Goal: Navigation & Orientation: Understand site structure

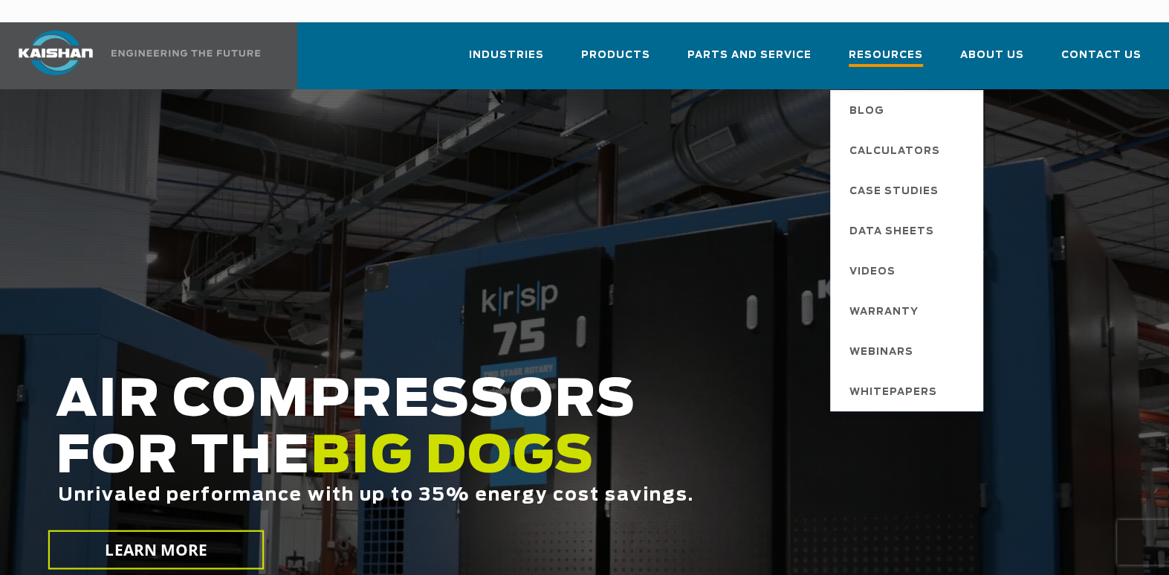
click at [908, 47] on span "Resources" at bounding box center [886, 57] width 74 height 20
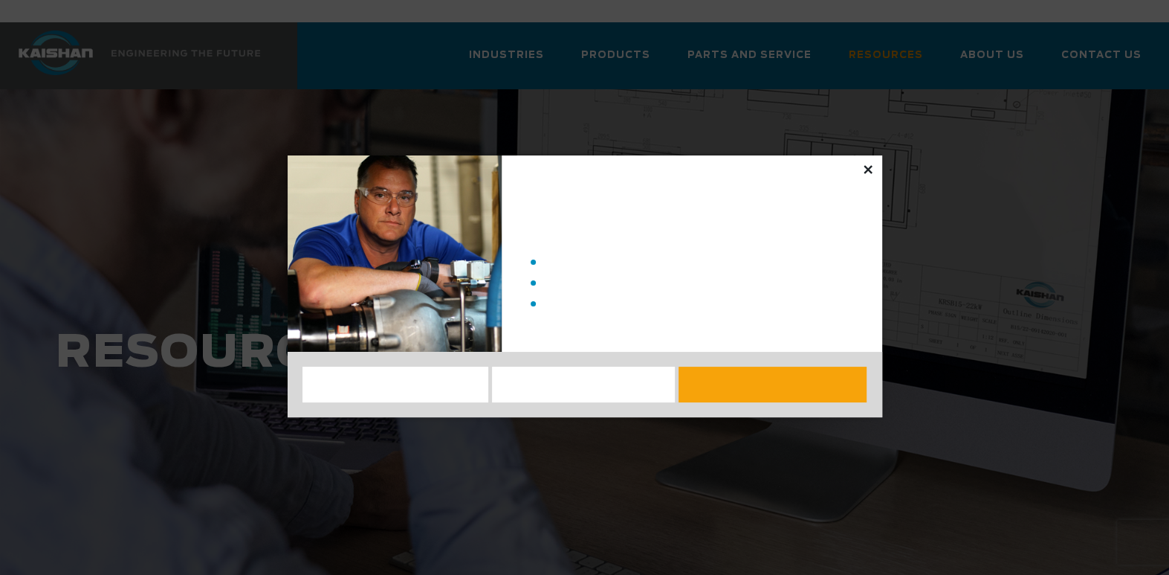
click at [870, 163] on icon at bounding box center [867, 169] width 13 height 13
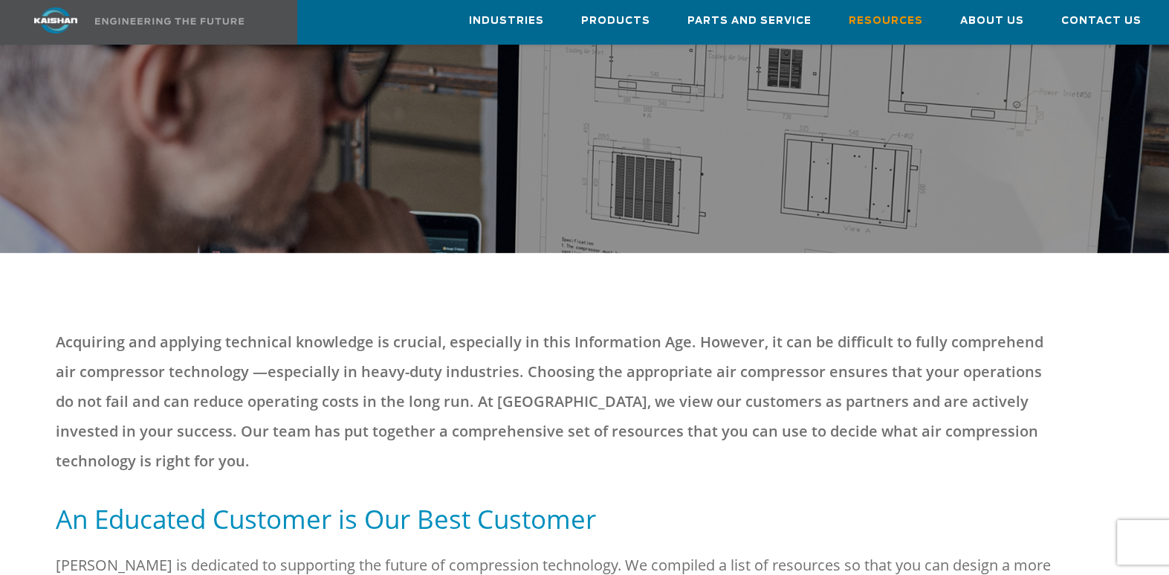
scroll to position [371, 0]
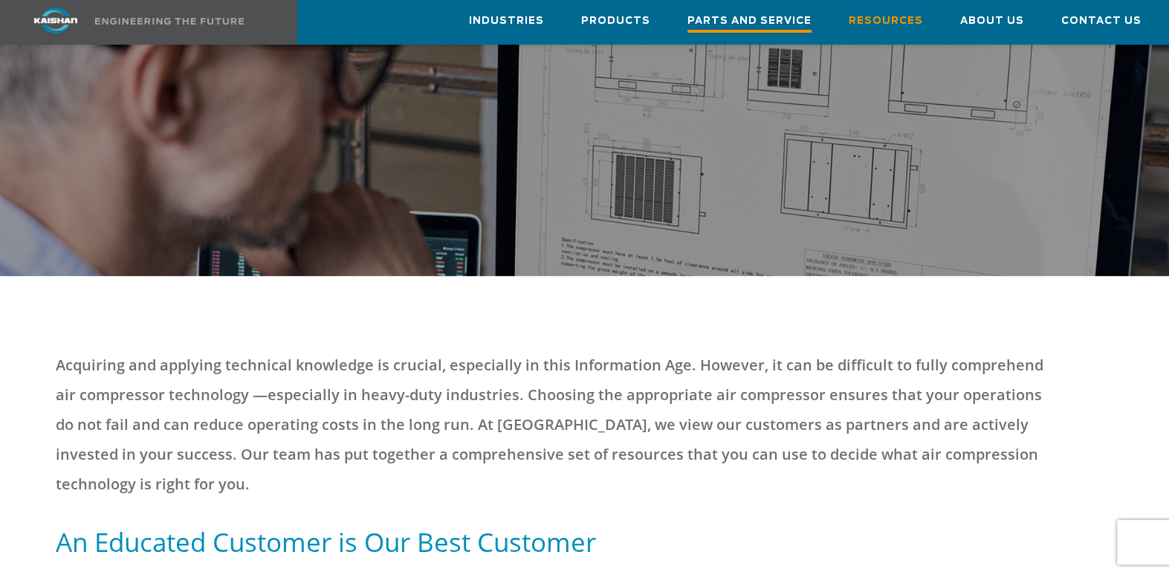
click at [789, 13] on span "Parts and Service" at bounding box center [750, 23] width 124 height 20
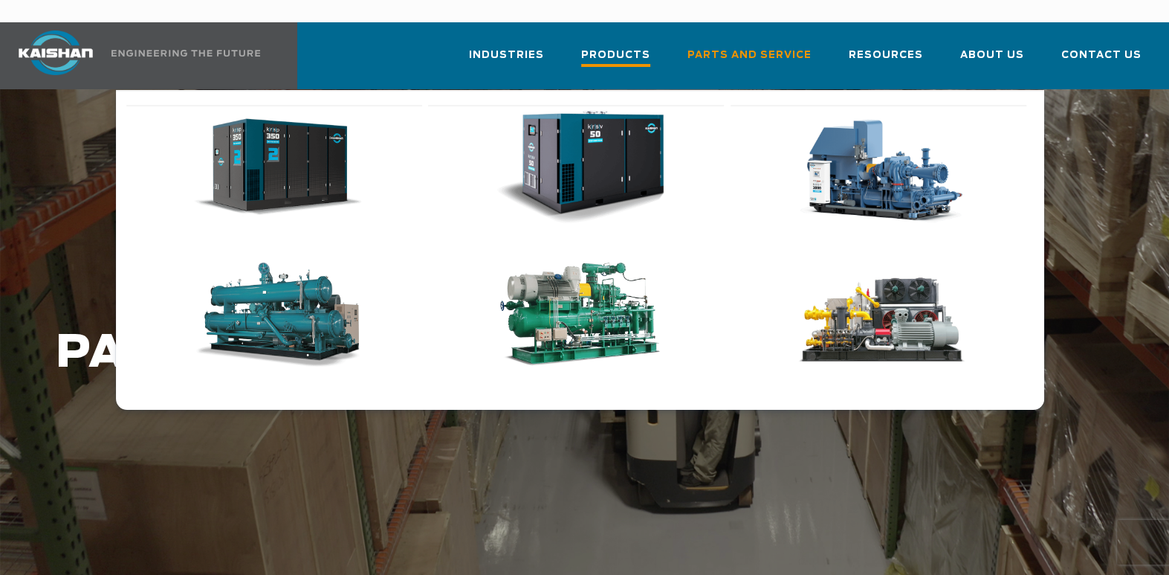
click at [643, 36] on link "Products" at bounding box center [615, 63] width 69 height 54
